Goal: Information Seeking & Learning: Learn about a topic

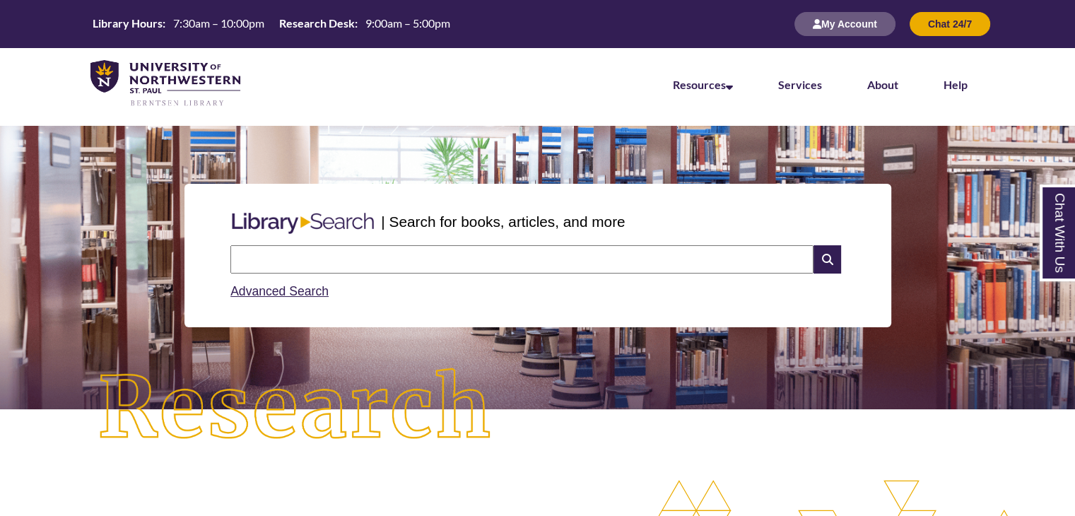
click at [315, 250] on input "text" at bounding box center [521, 259] width 583 height 28
click at [732, 181] on div "| Search for books, articles, and more Search Advanced Search" at bounding box center [538, 255] width 1054 height 211
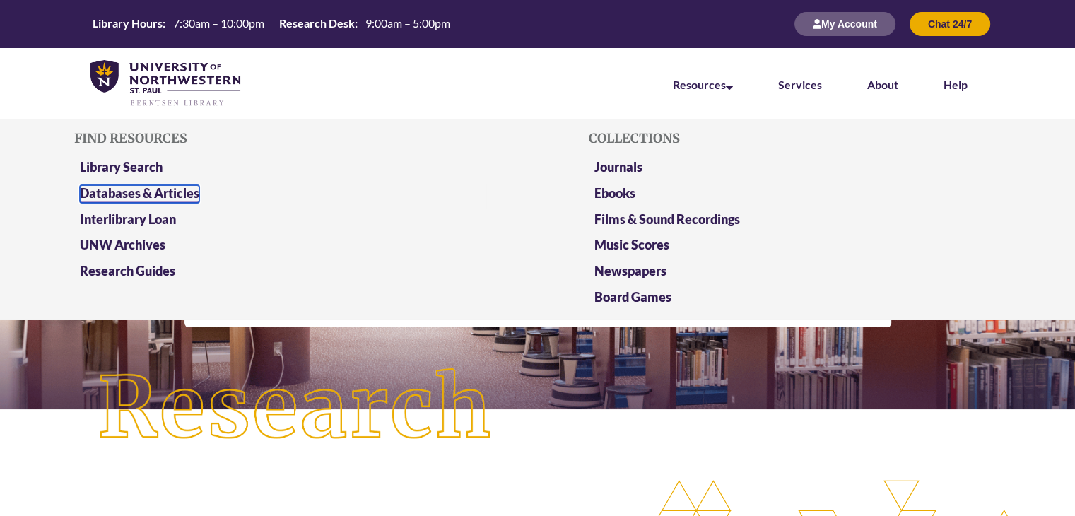
click at [138, 190] on link "Databases & Articles" at bounding box center [139, 194] width 119 height 18
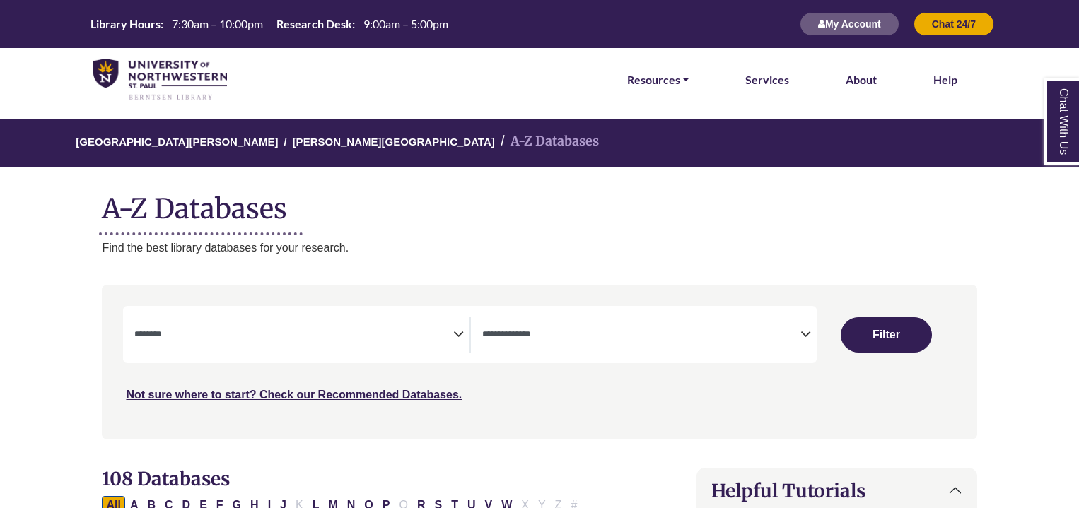
select select "Database Subject Filter"
select select "Database Types Filter"
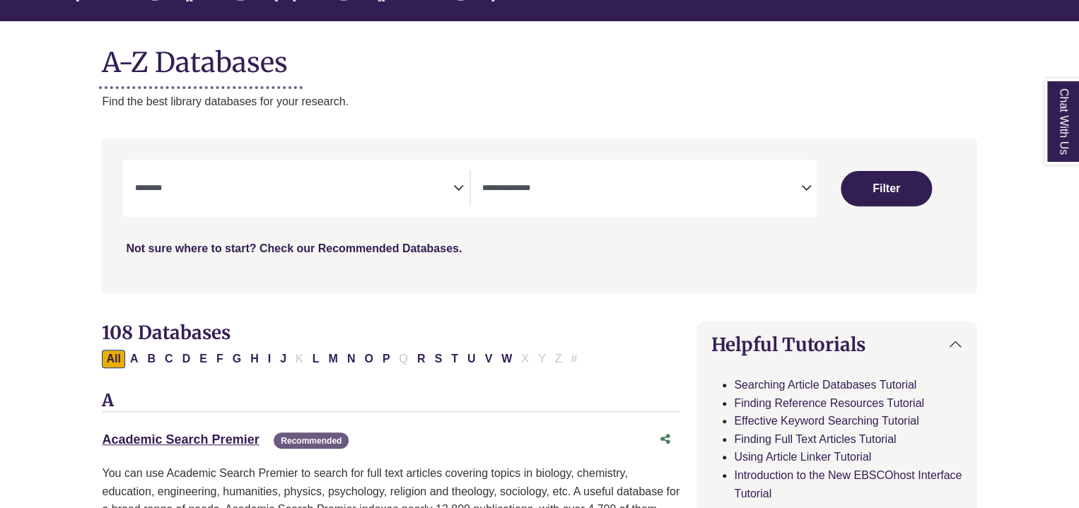
scroll to position [147, 0]
click at [343, 251] on link "Not sure where to start? Check our Recommended Databases." at bounding box center [294, 248] width 336 height 12
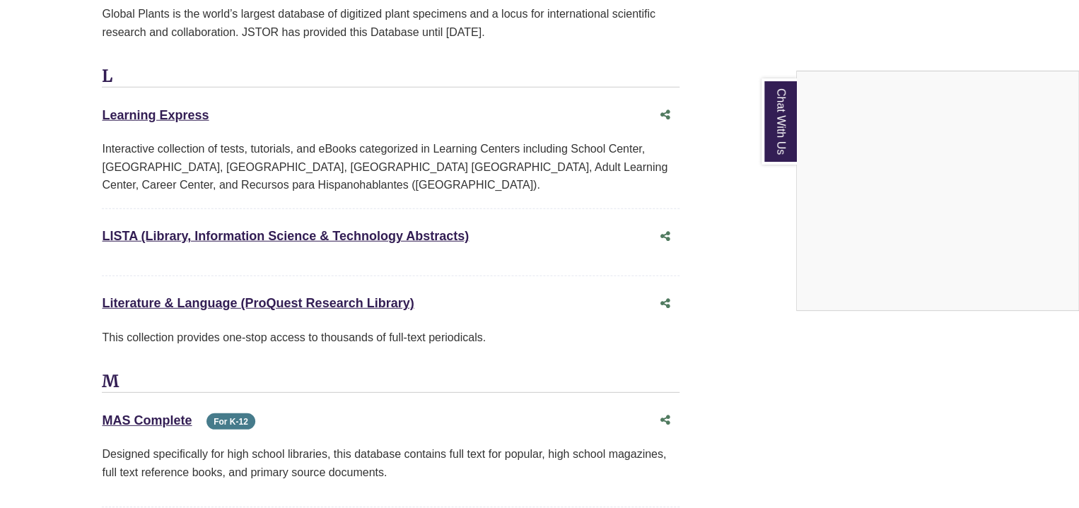
scroll to position [7369, 0]
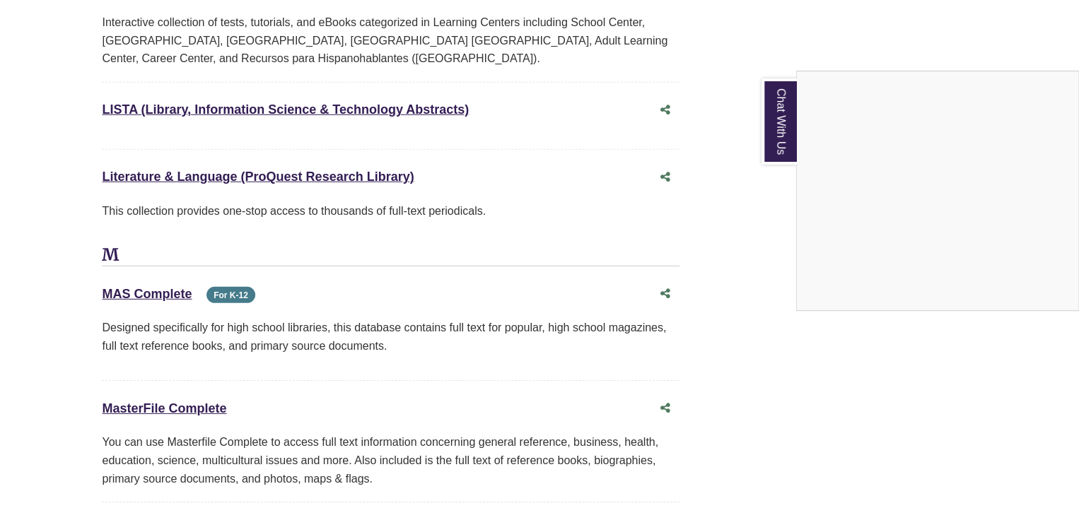
click at [276, 120] on div "Chat With Us" at bounding box center [539, 254] width 1079 height 508
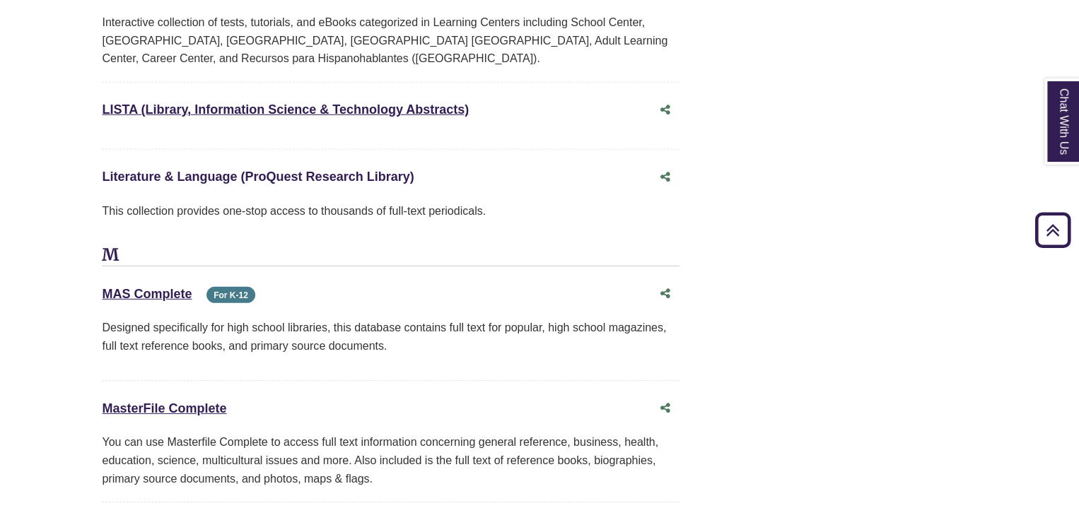
click at [276, 170] on link "Literature & Language (ProQuest Research Library) This link opens in a new wind…" at bounding box center [258, 177] width 312 height 14
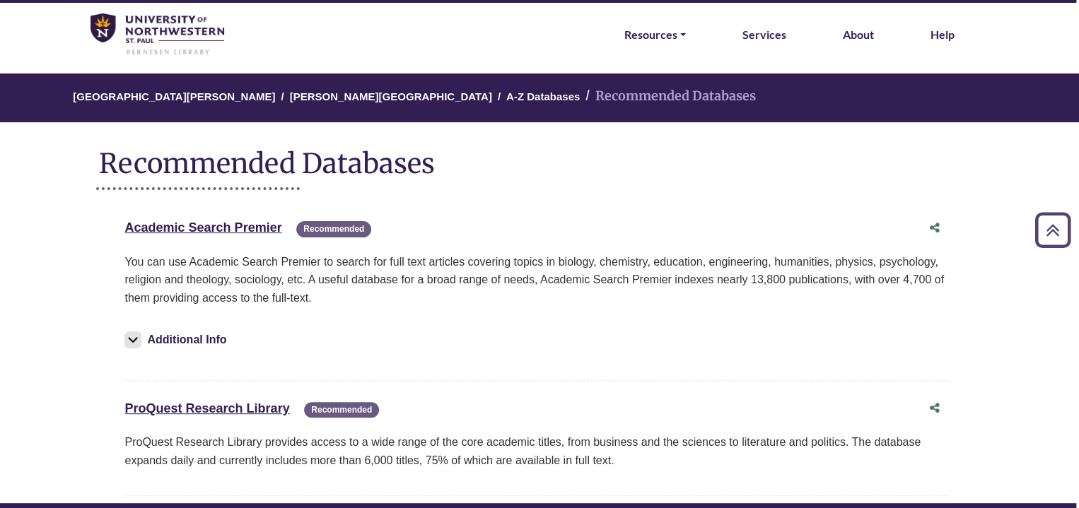
scroll to position [45, 3]
